Goal: Task Accomplishment & Management: Complete application form

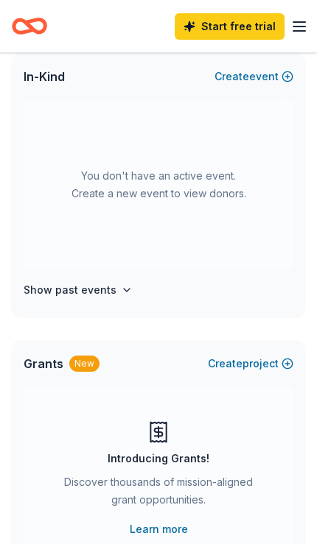
scroll to position [80, 0]
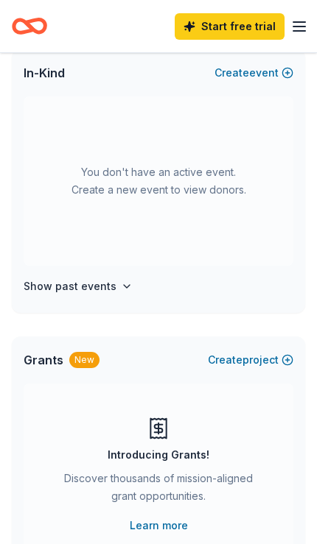
click at [63, 272] on div "You don't have an active event. Create a new event to view donors. Show past ev…" at bounding box center [158, 204] width 293 height 216
click at [56, 283] on h4 "Show past events" at bounding box center [70, 287] width 93 height 18
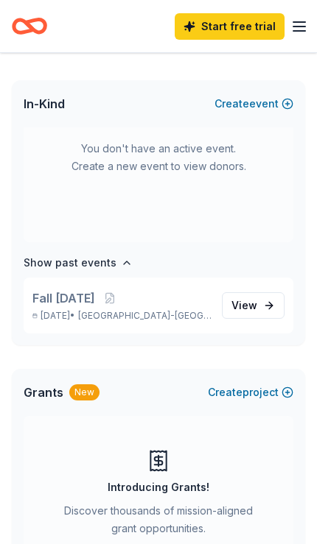
scroll to position [0, 0]
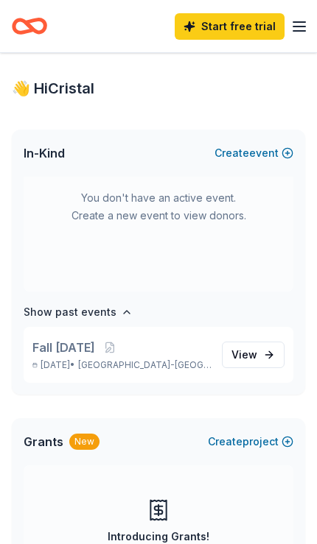
click at [283, 157] on button "Create new event" at bounding box center [253, 153] width 79 height 18
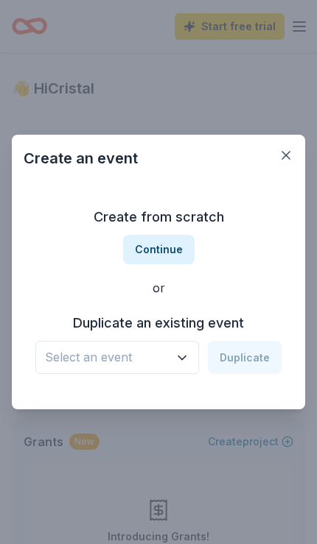
click at [170, 249] on button "Continue" at bounding box center [158, 249] width 71 height 29
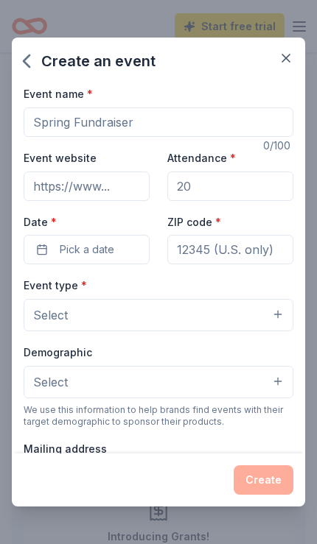
click at [114, 184] on input "Event website" at bounding box center [87, 186] width 126 height 29
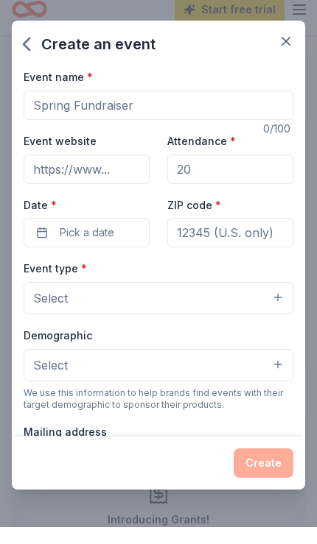
click at [112, 172] on input "Event website" at bounding box center [87, 186] width 126 height 29
click at [229, 178] on input "Attendance *" at bounding box center [230, 186] width 126 height 29
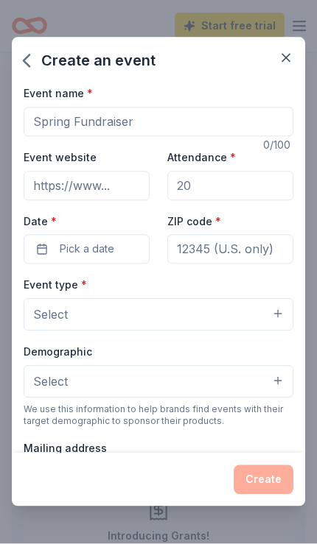
click at [110, 185] on input "Event website" at bounding box center [87, 186] width 126 height 29
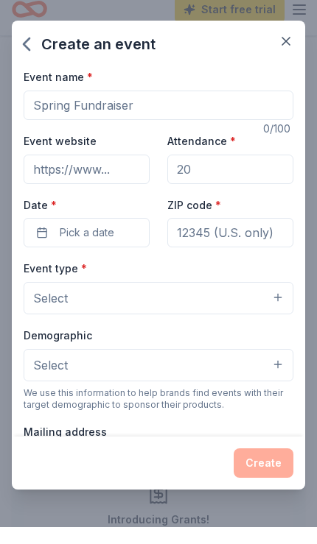
click at [225, 180] on input "Attendance *" at bounding box center [230, 186] width 126 height 29
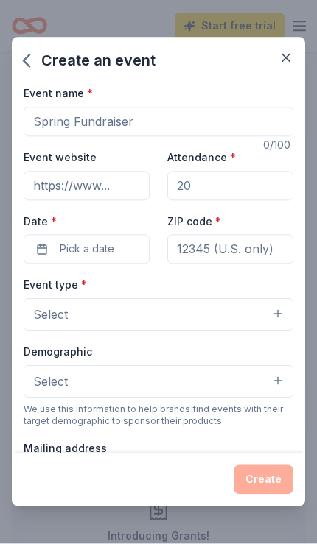
click at [260, 191] on input "Attendance *" at bounding box center [230, 186] width 126 height 29
type input "300"
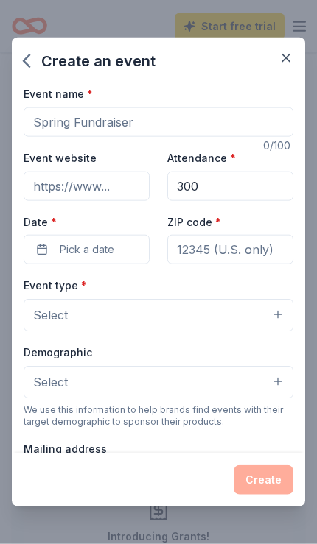
click at [119, 322] on button "Select" at bounding box center [158, 315] width 269 height 32
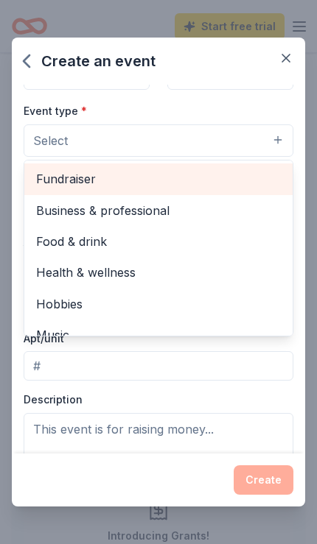
click at [93, 177] on span "Fundraiser" at bounding box center [158, 178] width 244 height 19
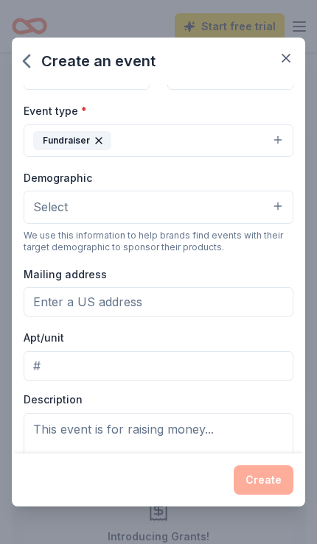
click at [274, 207] on button "Select" at bounding box center [158, 207] width 269 height 32
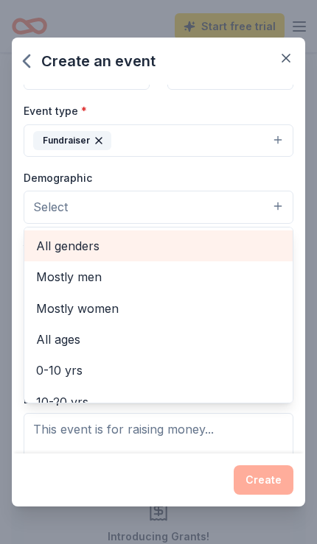
click at [106, 245] on span "All genders" at bounding box center [158, 245] width 244 height 19
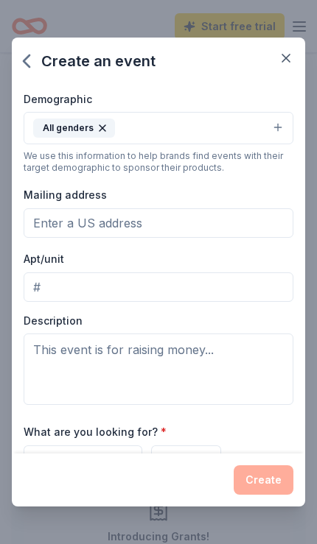
scroll to position [250, 0]
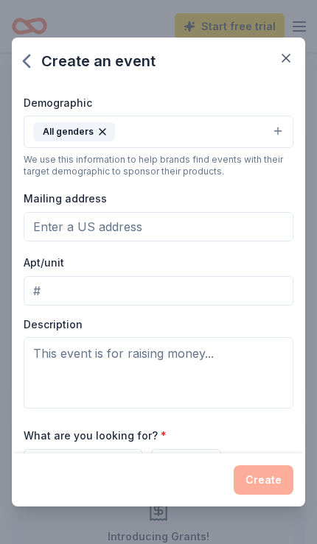
click at [214, 236] on input "Mailing address" at bounding box center [158, 226] width 269 height 29
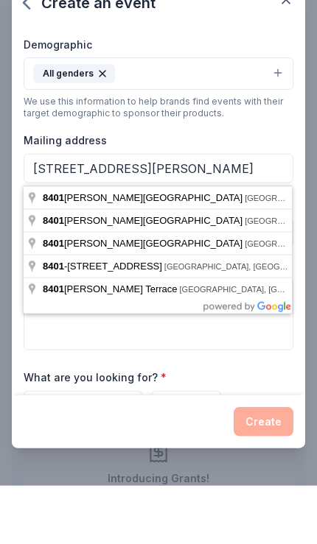
type input "[STREET_ADDRESS][PERSON_NAME]"
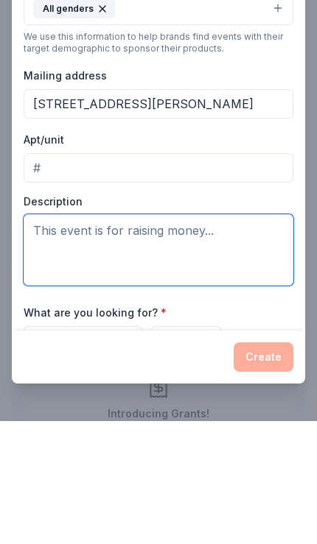
click at [233, 337] on textarea at bounding box center [158, 372] width 269 height 71
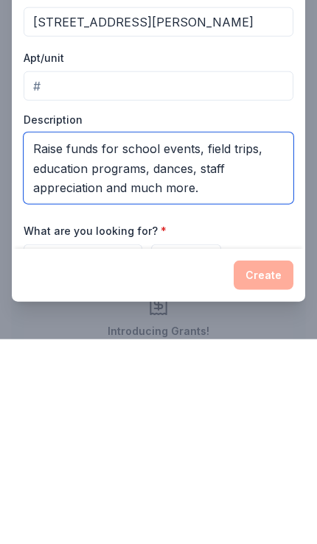
type textarea "Raise funds for school events, field trips, education programs, dances, staff a…"
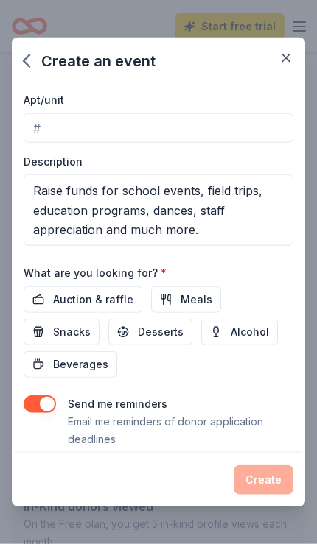
scroll to position [420, 0]
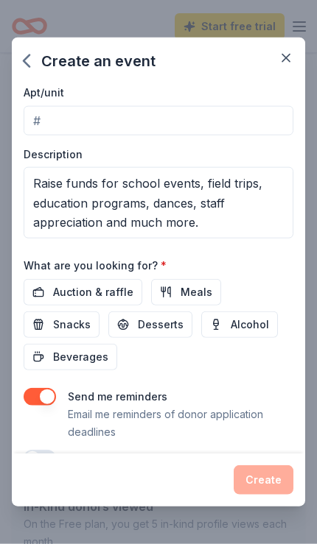
click at [59, 287] on span "Auction & raffle" at bounding box center [93, 292] width 80 height 18
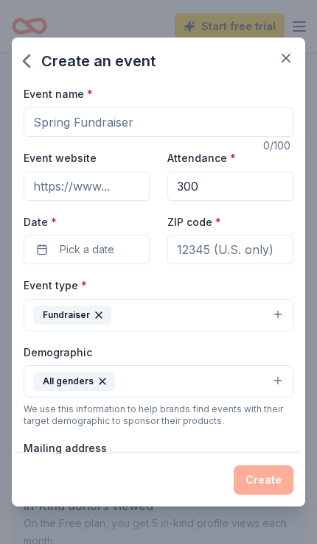
scroll to position [0, 0]
click at [116, 243] on button "Pick a date" at bounding box center [87, 249] width 126 height 29
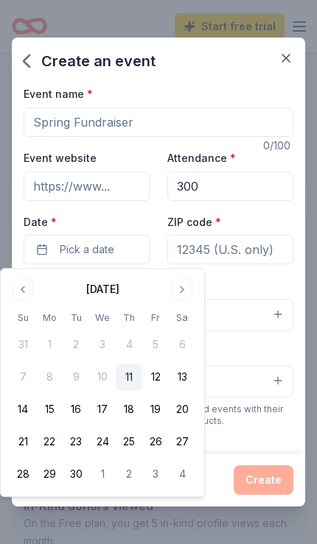
click at [155, 375] on button "12" at bounding box center [155, 377] width 27 height 27
click at [128, 372] on button "11" at bounding box center [129, 377] width 27 height 27
click at [282, 250] on input "ZIP code *" at bounding box center [230, 249] width 126 height 29
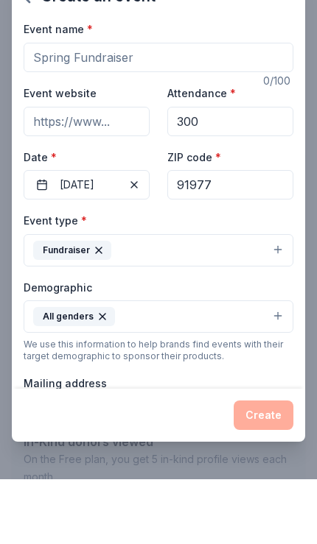
type input "91977"
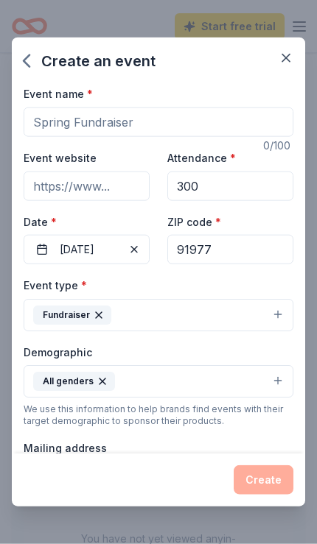
scroll to position [0, 0]
click at [126, 121] on input "Event name *" at bounding box center [158, 121] width 269 height 29
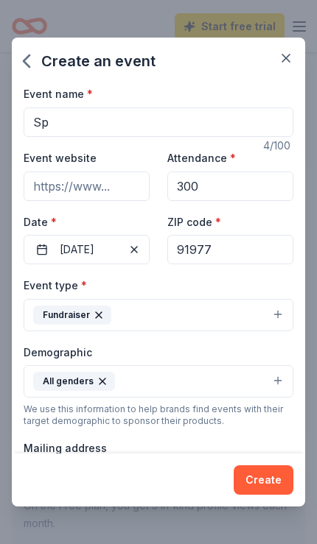
type input "S"
type input "Fall Fundraiser"
click at [105, 180] on input "Event website" at bounding box center [87, 186] width 126 height 29
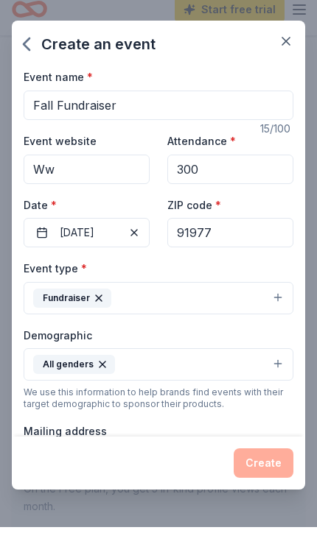
type input "W"
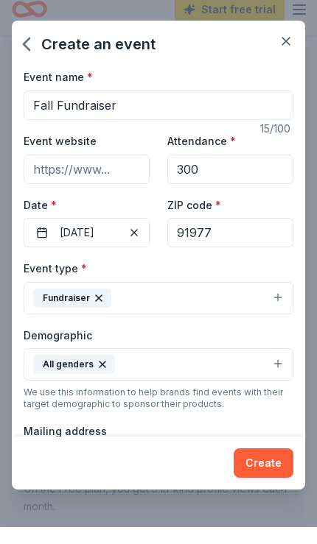
click at [280, 280] on div "Event type * Fundraiser" at bounding box center [158, 303] width 269 height 55
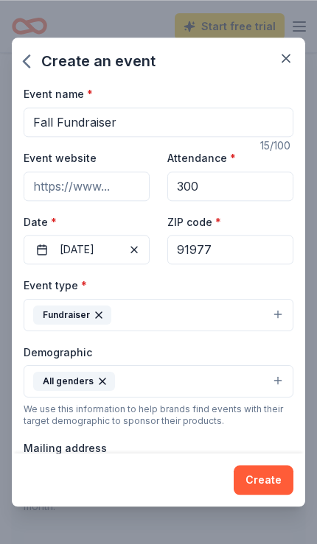
scroll to position [0, 0]
click at [99, 183] on input "Event website" at bounding box center [87, 186] width 126 height 29
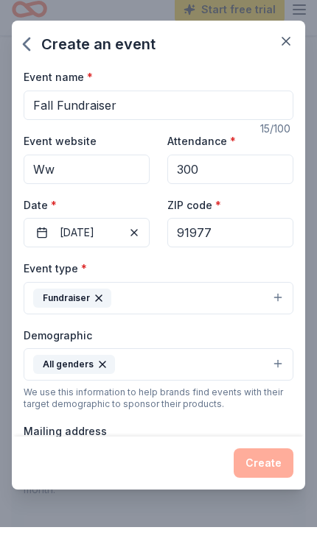
type input "W"
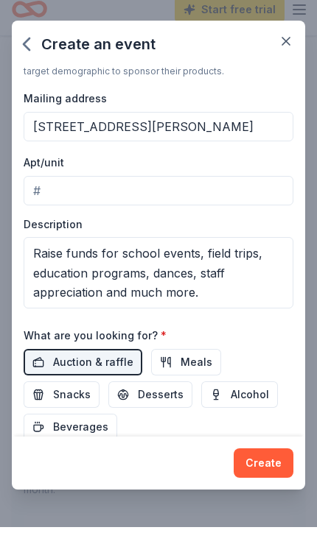
scroll to position [337, 0]
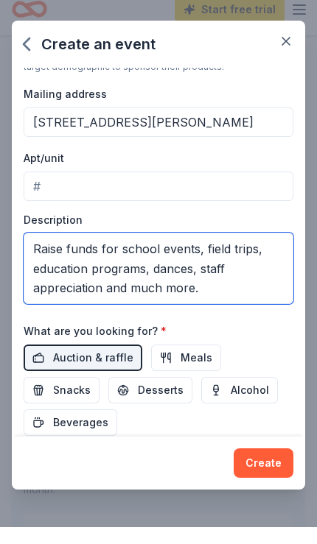
click at [118, 255] on textarea "Raise funds for school events, field trips, education programs, dances, staff a…" at bounding box center [158, 285] width 269 height 71
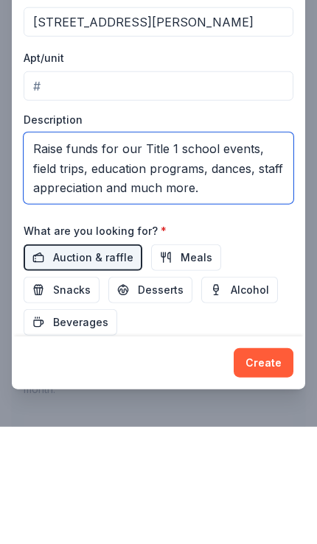
click at [225, 250] on textarea "Raise funds for our Title 1 school events, field trips, education programs, dan…" at bounding box center [158, 285] width 269 height 71
click at [264, 250] on textarea "Raise funds for our Title 1 school events, field trips, education programs, dan…" at bounding box center [158, 285] width 269 height 71
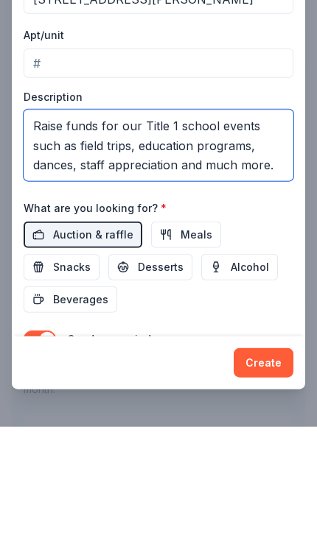
scroll to position [366, 0]
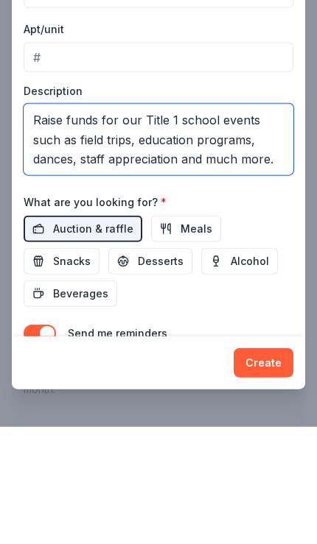
click at [261, 221] on textarea "Raise funds for our Title 1 school events such as field trips, education progra…" at bounding box center [158, 256] width 269 height 71
type textarea "Raise funds for our Title 1 school events such as field trips, education progra…"
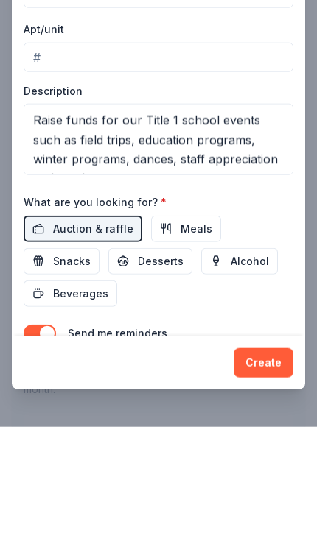
scroll to position [358, 0]
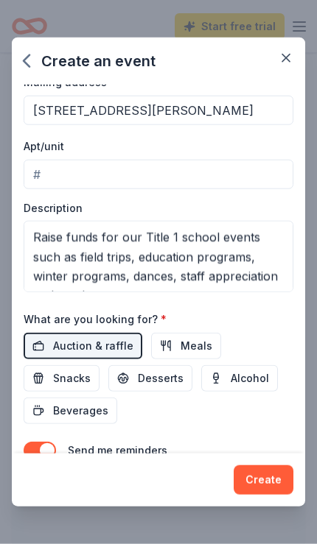
click at [261, 480] on button "Create" at bounding box center [263, 479] width 60 height 29
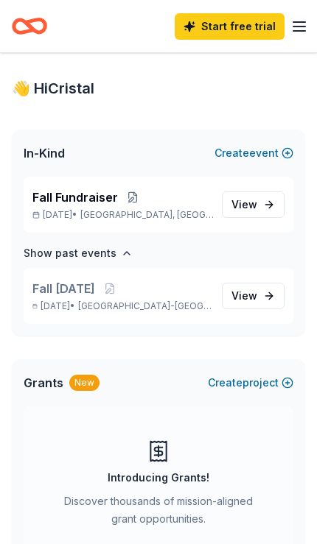
scroll to position [0, 0]
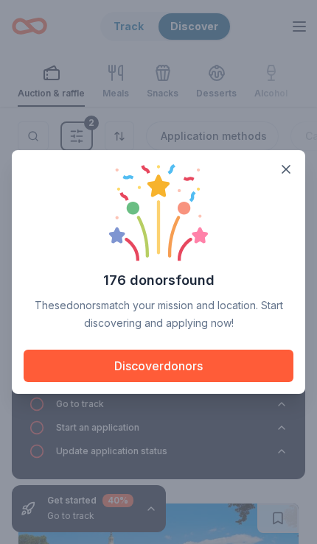
click at [85, 363] on button "Discover donors" at bounding box center [158, 366] width 269 height 32
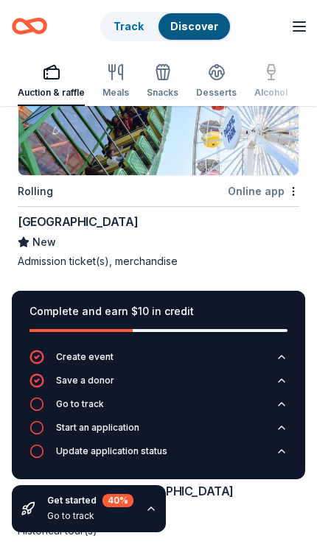
scroll to position [208, 0]
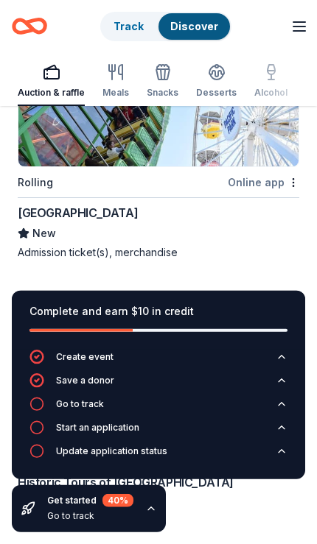
click at [286, 410] on icon "button" at bounding box center [281, 404] width 12 height 12
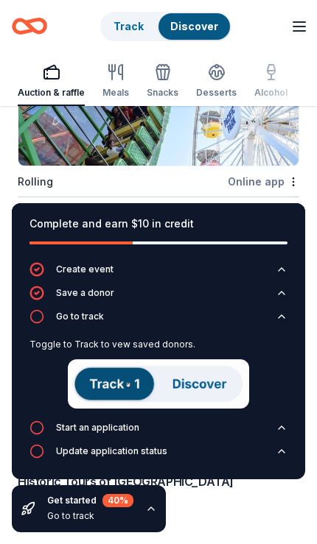
click at [113, 409] on img at bounding box center [158, 383] width 181 height 49
click at [285, 333] on button "Go to track" at bounding box center [158, 321] width 258 height 24
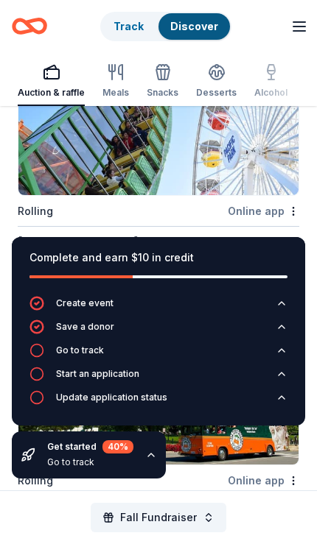
scroll to position [174, 0]
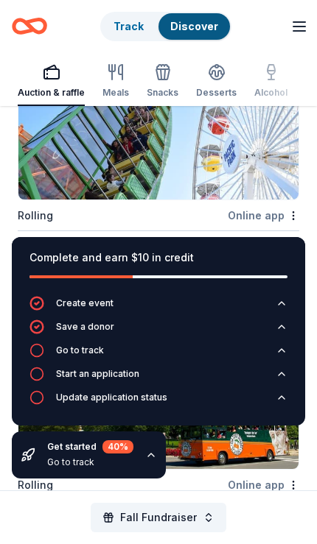
click at [199, 152] on img at bounding box center [158, 130] width 280 height 140
click at [71, 206] on div "Rolling" at bounding box center [121, 215] width 207 height 18
click at [268, 206] on div "Online app" at bounding box center [262, 215] width 71 height 18
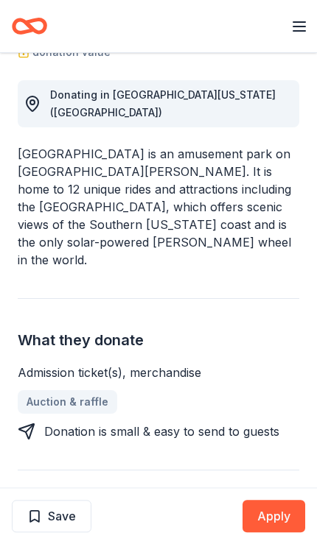
scroll to position [288, 0]
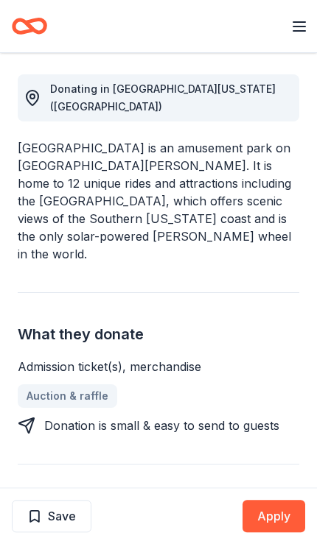
click at [222, 417] on div "Donation is small & easy to send to guests" at bounding box center [161, 426] width 235 height 18
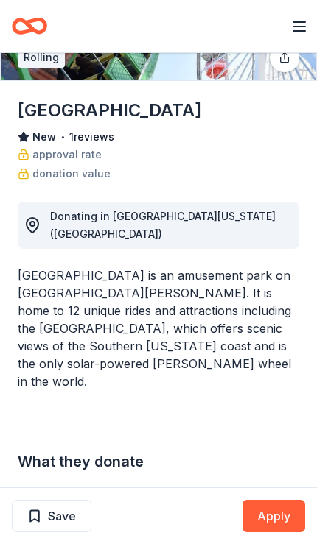
scroll to position [0, 0]
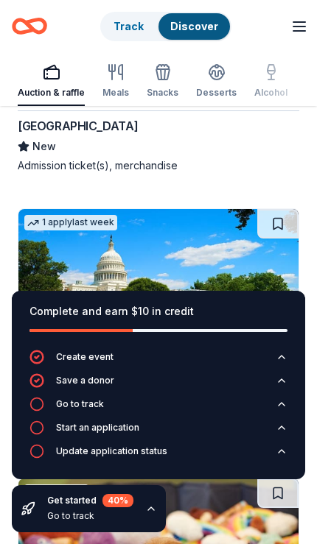
scroll to position [300, 0]
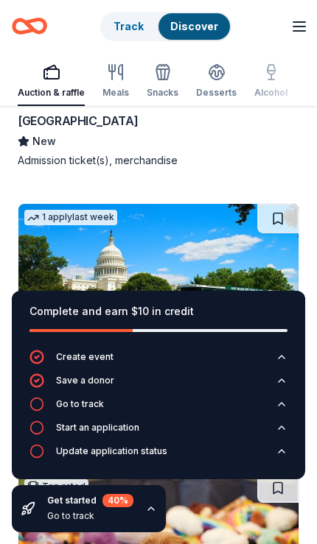
click at [127, 20] on link "Track" at bounding box center [128, 26] width 30 height 13
click at [119, 28] on link "Track" at bounding box center [128, 26] width 30 height 13
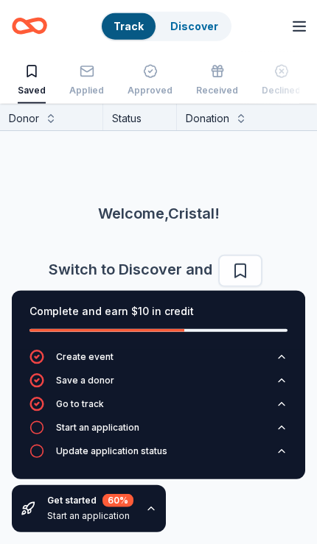
scroll to position [39, 0]
click at [68, 377] on div "Save a donor" at bounding box center [85, 381] width 58 height 12
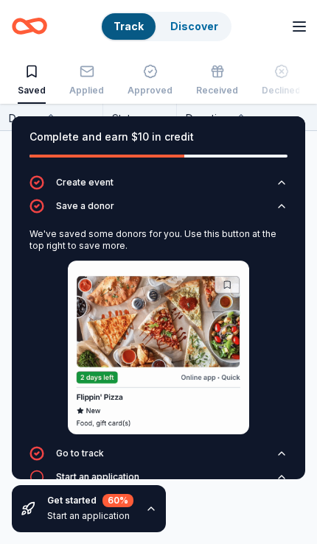
click at [286, 206] on icon "button" at bounding box center [281, 206] width 12 height 12
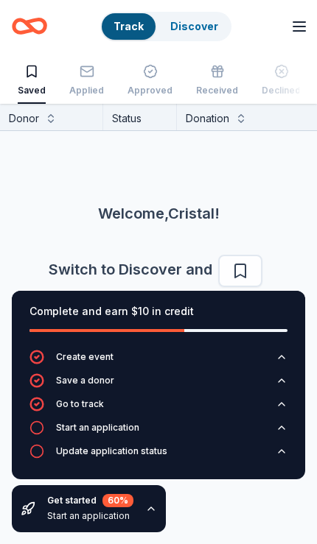
click at [286, 420] on button "Start an application" at bounding box center [158, 432] width 258 height 24
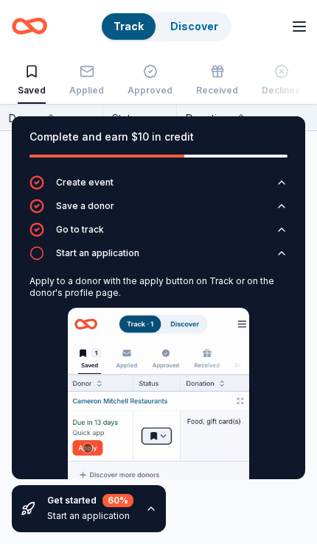
click at [287, 258] on icon "button" at bounding box center [281, 253] width 12 height 12
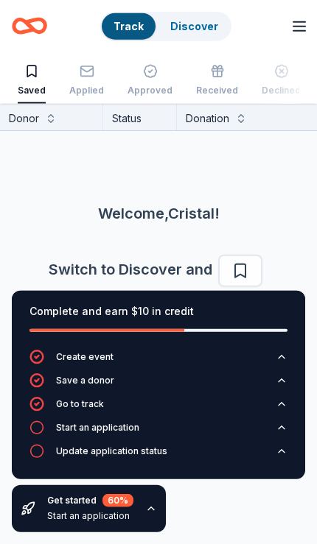
scroll to position [60, 0]
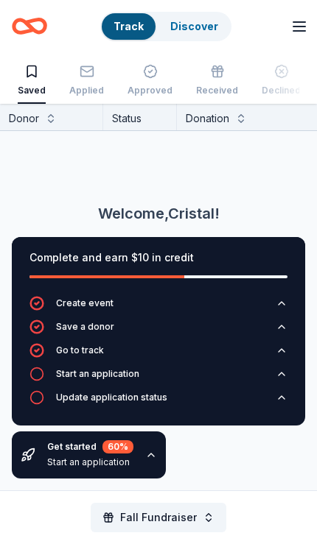
click at [204, 27] on link "Discover" at bounding box center [194, 26] width 48 height 13
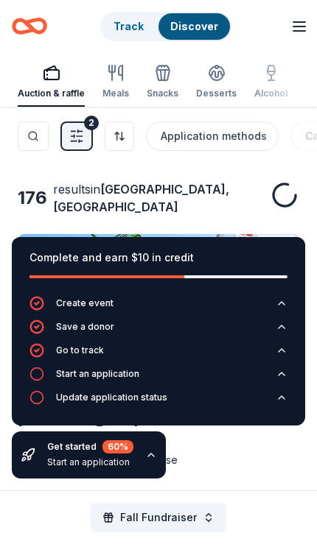
click at [73, 136] on line "button" at bounding box center [72, 136] width 3 height 0
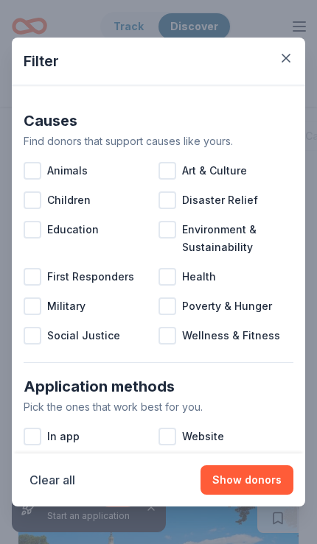
click at [280, 63] on icon "button" at bounding box center [285, 58] width 15 height 15
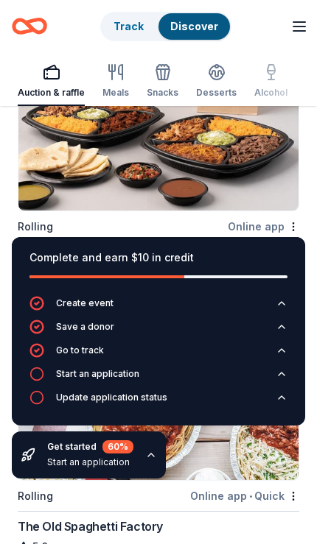
scroll to position [1795, 0]
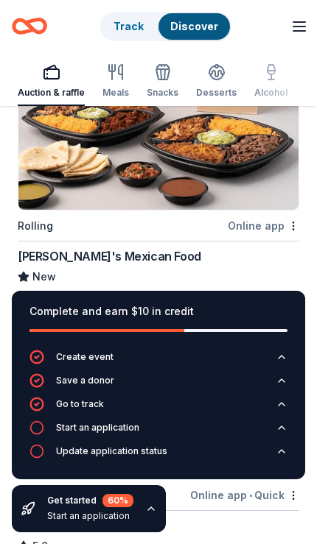
click at [194, 146] on img at bounding box center [158, 140] width 280 height 140
click at [117, 247] on div "[PERSON_NAME]'s Mexican Food" at bounding box center [109, 256] width 183 height 18
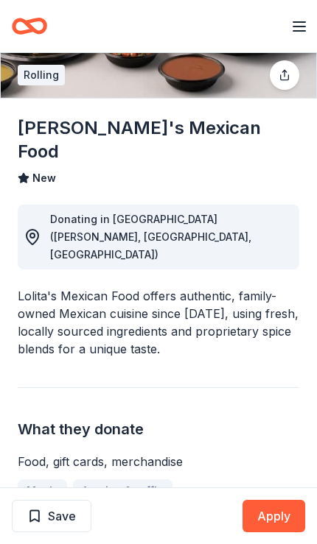
scroll to position [141, 0]
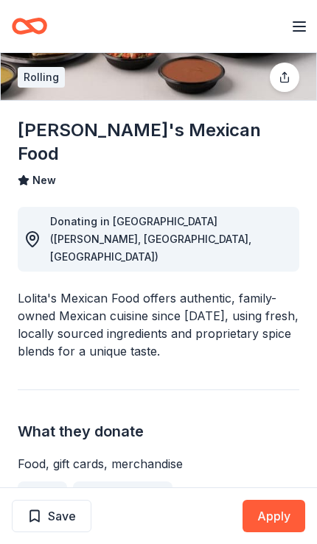
click at [279, 520] on button "Apply" at bounding box center [273, 516] width 63 height 32
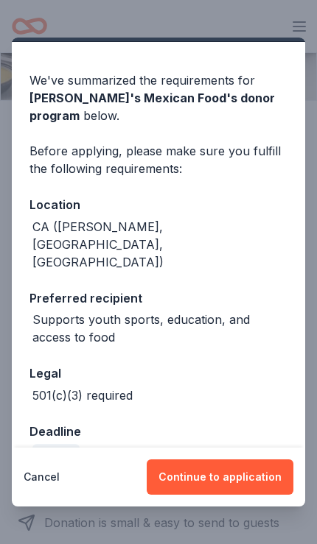
scroll to position [36, 0]
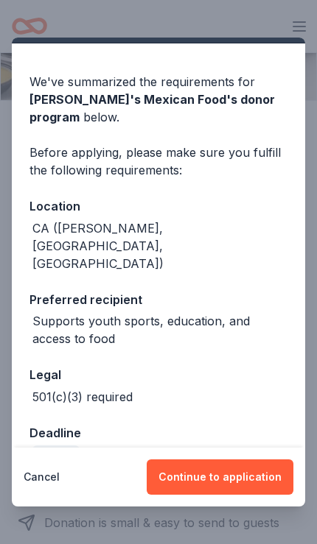
click at [226, 470] on button "Continue to application" at bounding box center [219, 476] width 146 height 35
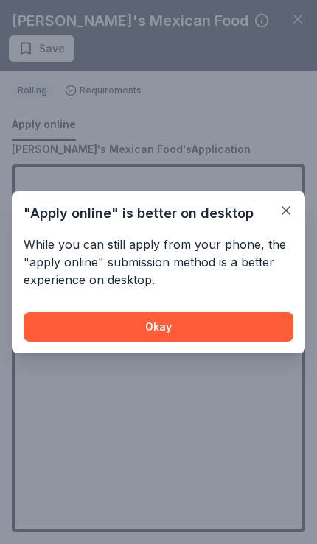
click at [162, 323] on button "Okay" at bounding box center [158, 326] width 269 height 29
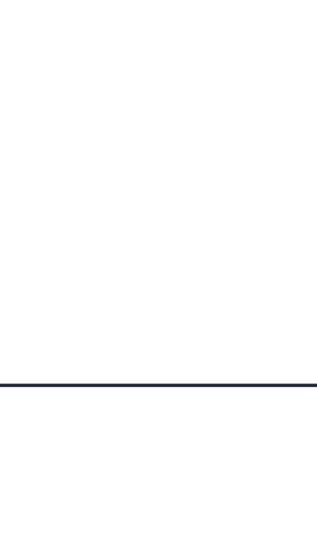
scroll to position [799, 0]
